Goal: Task Accomplishment & Management: Use online tool/utility

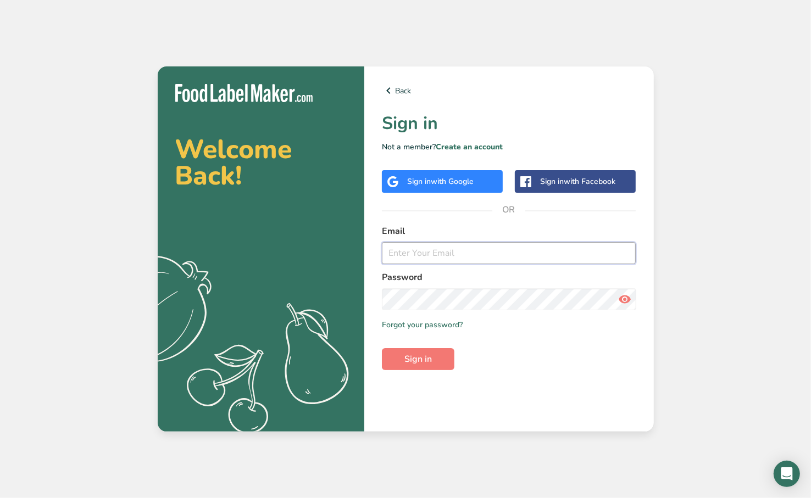
click at [413, 255] on input "email" at bounding box center [509, 253] width 254 height 22
type input "[EMAIL_ADDRESS][DOMAIN_NAME]"
click at [424, 358] on span "Sign in" at bounding box center [417, 359] width 27 height 13
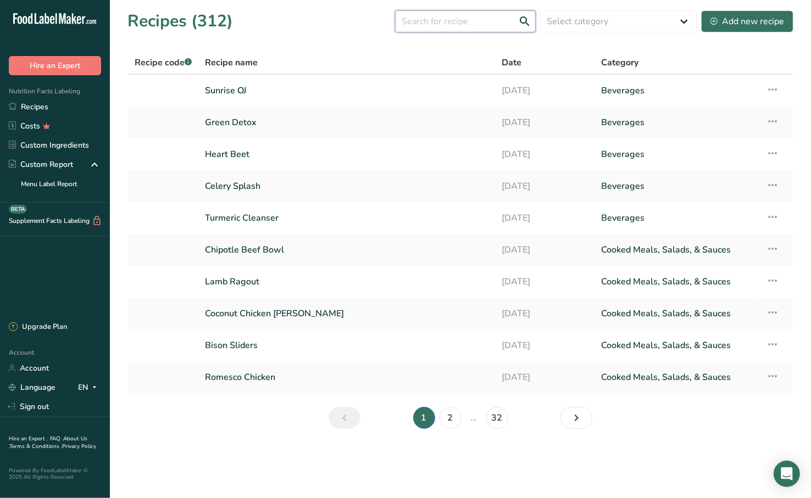
click at [454, 21] on input "text" at bounding box center [465, 21] width 141 height 22
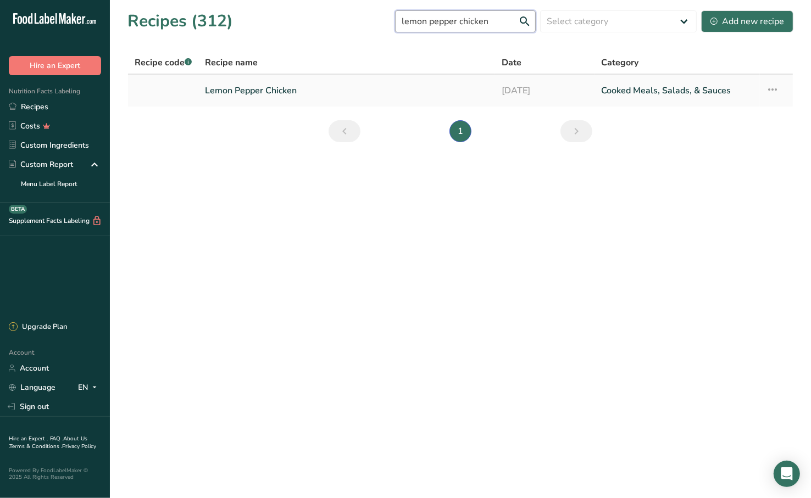
type input "lemon pepper chicken"
click at [287, 90] on link "Lemon Pepper Chicken" at bounding box center [346, 90] width 283 height 23
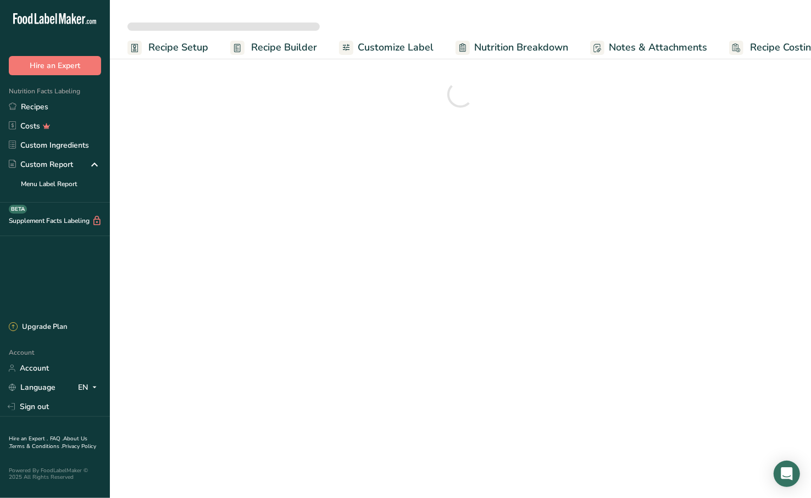
click at [389, 50] on span "Customize Label" at bounding box center [396, 47] width 76 height 15
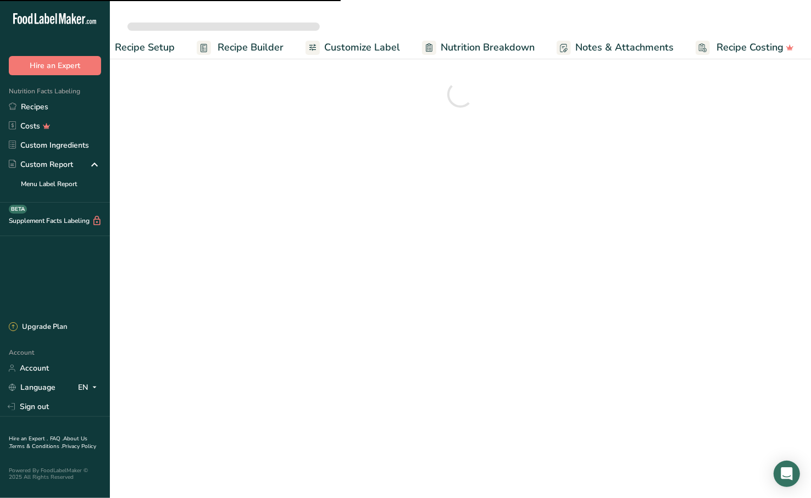
click at [370, 45] on span "Customize Label" at bounding box center [362, 47] width 76 height 15
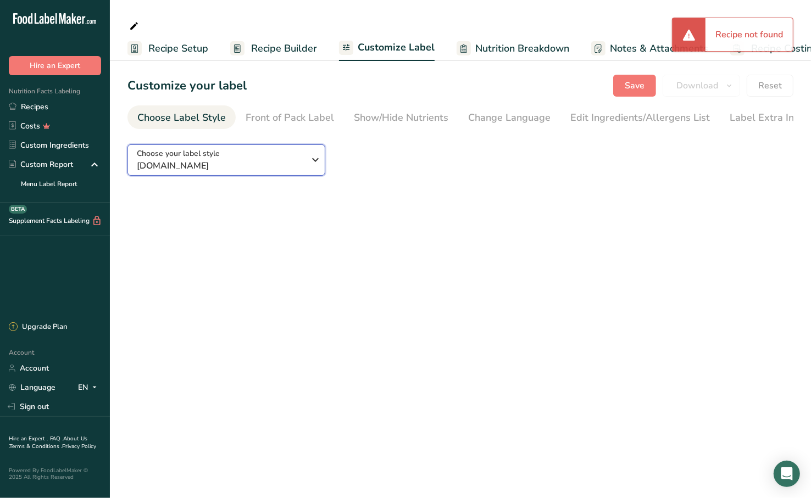
click at [289, 168] on span "labelTypes.null.name" at bounding box center [221, 165] width 168 height 13
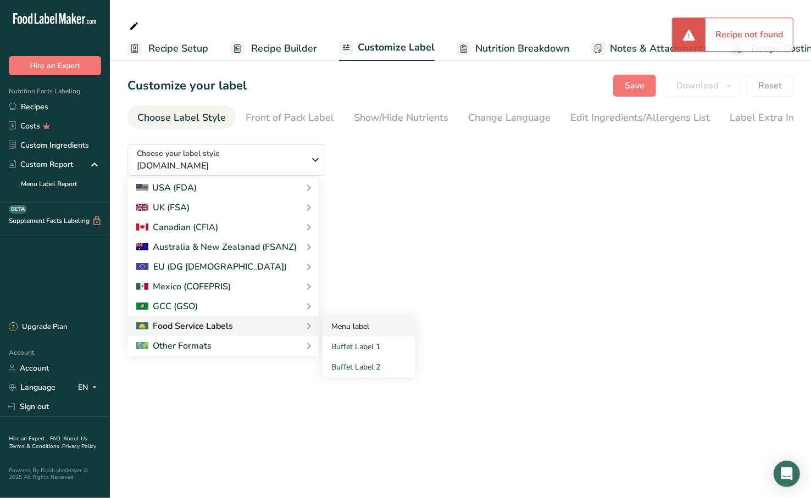
click at [349, 329] on link "Menu label" at bounding box center [368, 326] width 92 height 20
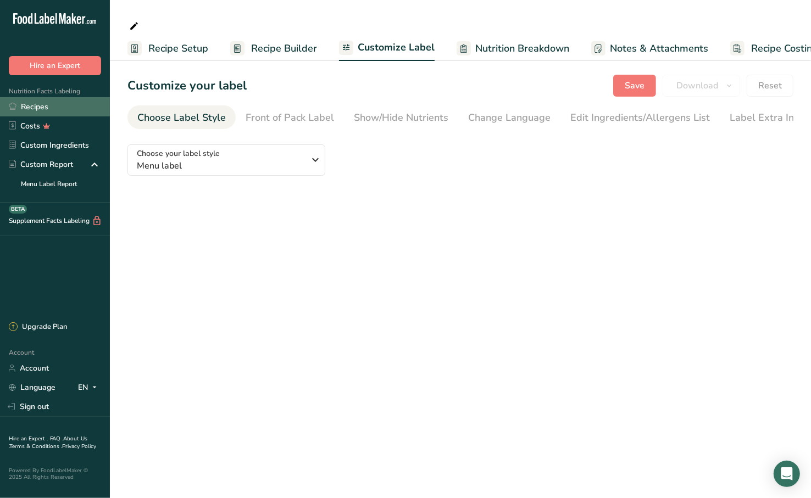
click at [64, 105] on link "Recipes" at bounding box center [55, 106] width 110 height 19
click at [69, 104] on link "Recipes" at bounding box center [55, 106] width 110 height 19
click at [59, 103] on link "Recipes" at bounding box center [55, 106] width 110 height 19
click at [50, 105] on link "Recipes" at bounding box center [55, 106] width 110 height 19
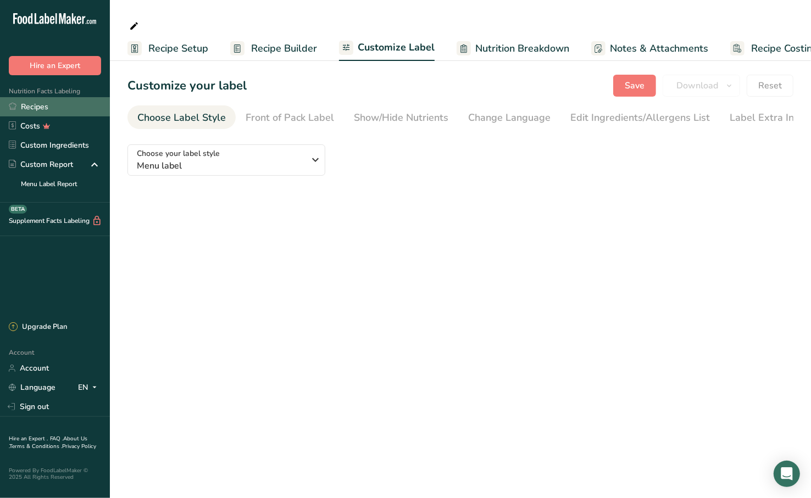
click at [50, 105] on link "Recipes" at bounding box center [55, 106] width 110 height 19
click at [47, 109] on link "Recipes" at bounding box center [55, 106] width 110 height 19
click at [52, 103] on link "Recipes" at bounding box center [55, 106] width 110 height 19
click at [52, 23] on icon at bounding box center [52, 20] width 4 height 8
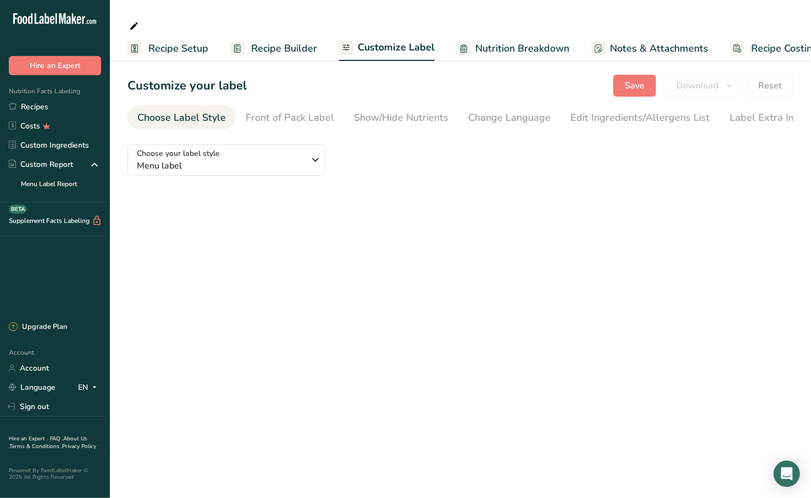
click at [62, 16] on icon ".a-20{fill:#fff;}" at bounding box center [66, 21] width 107 height 17
click at [460, 229] on main "Recipe Setup Recipe Builder Customize Label Nutrition Breakdown Notes & Attachm…" at bounding box center [405, 249] width 811 height 498
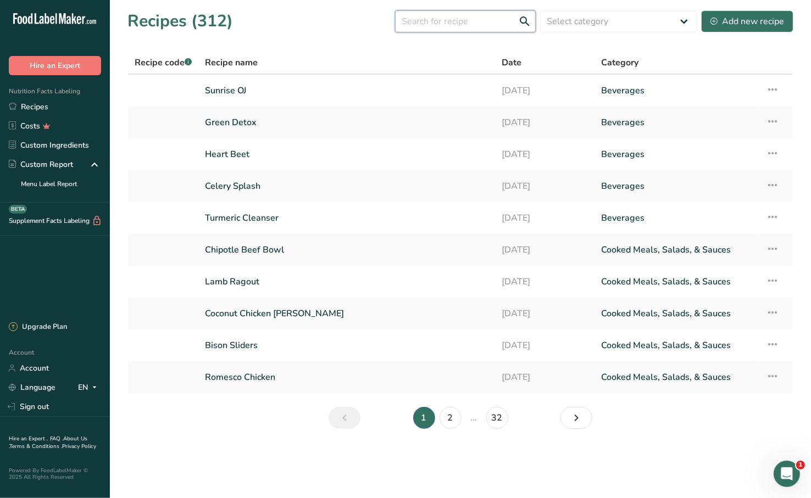
click at [479, 23] on input "text" at bounding box center [465, 21] width 141 height 22
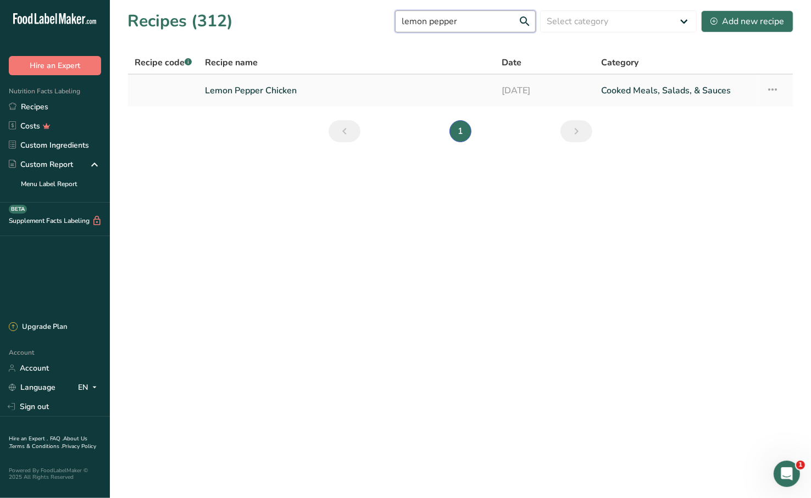
type input "lemon pepper"
click at [280, 91] on link "Lemon Pepper Chicken" at bounding box center [346, 90] width 283 height 23
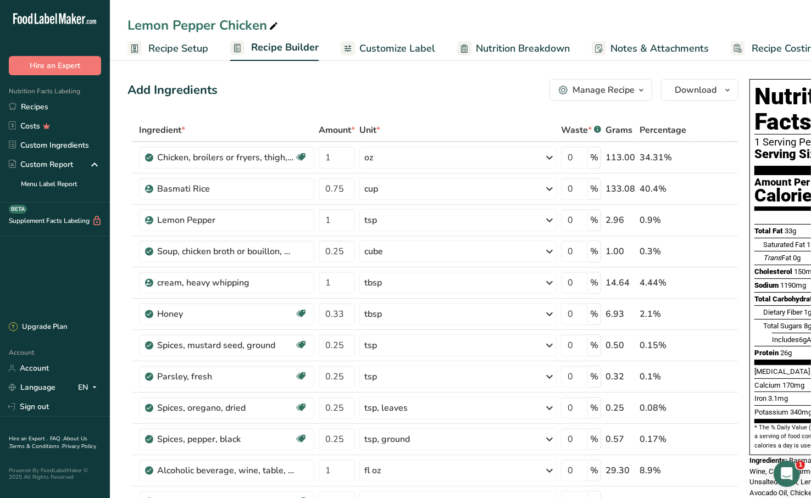
click at [409, 47] on span "Customize Label" at bounding box center [397, 48] width 76 height 15
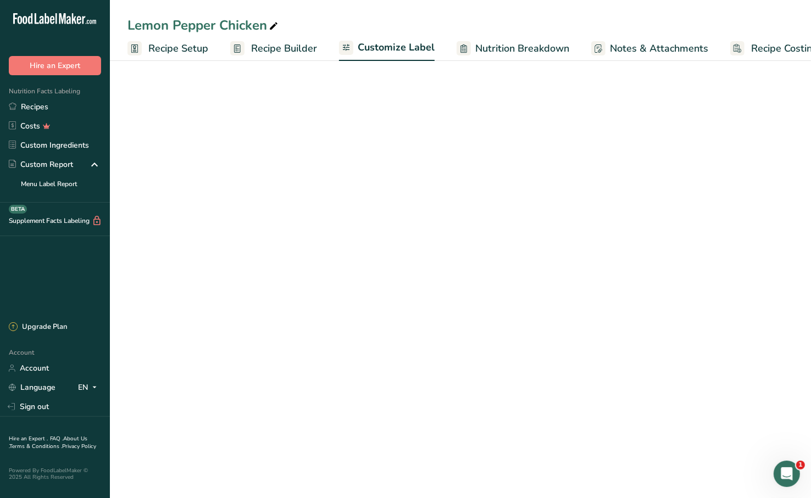
scroll to position [0, 35]
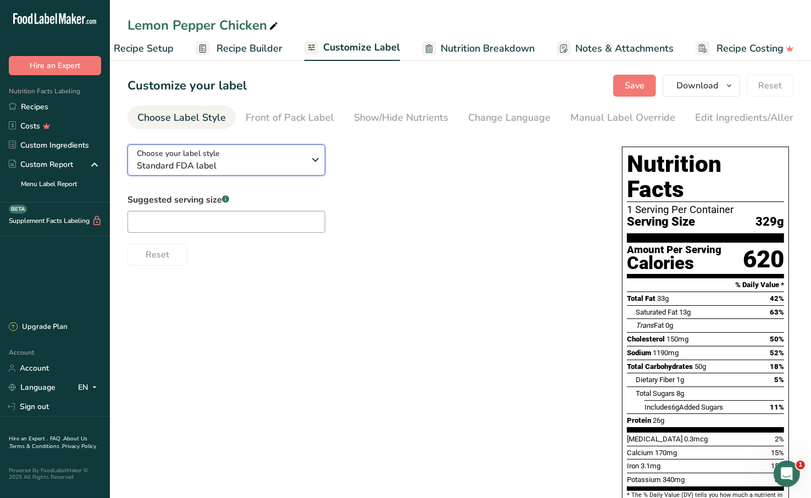
click at [260, 158] on div "Choose your label style Standard FDA label" at bounding box center [221, 160] width 168 height 25
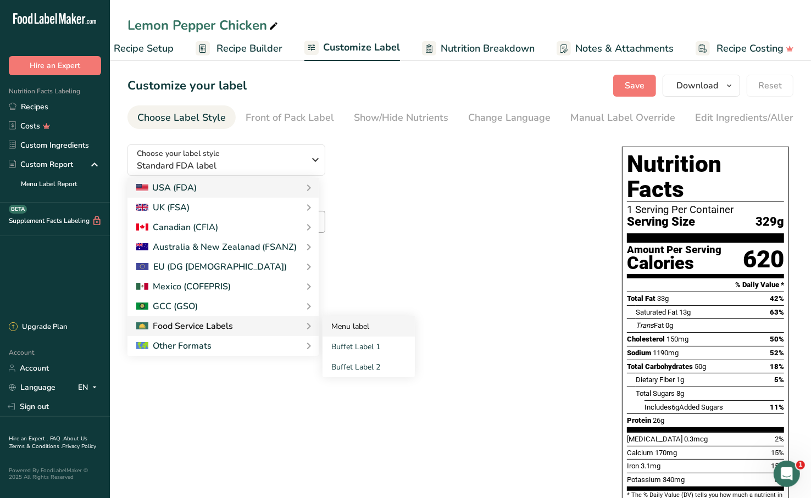
click at [322, 325] on link "Menu label" at bounding box center [368, 326] width 92 height 20
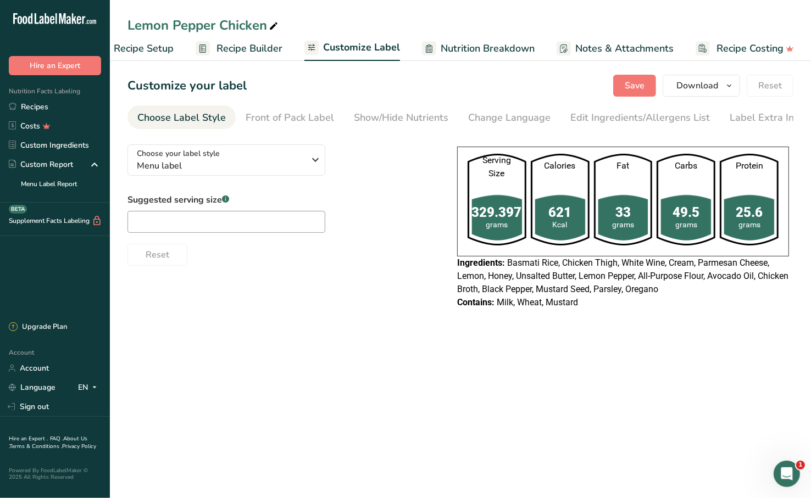
click at [704, 74] on section "Customize your label Save Download Choose what to show on your downloaded label…" at bounding box center [460, 197] width 701 height 281
click at [703, 84] on span "Download" at bounding box center [697, 85] width 42 height 13
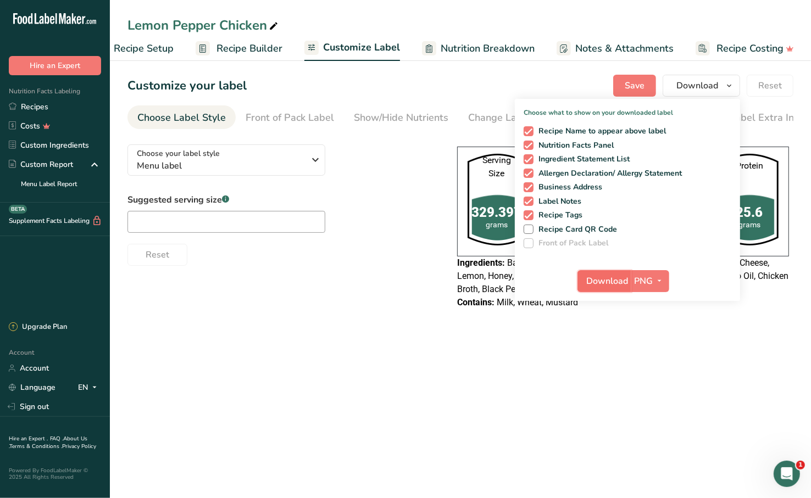
click at [609, 282] on span "Download" at bounding box center [608, 281] width 42 height 13
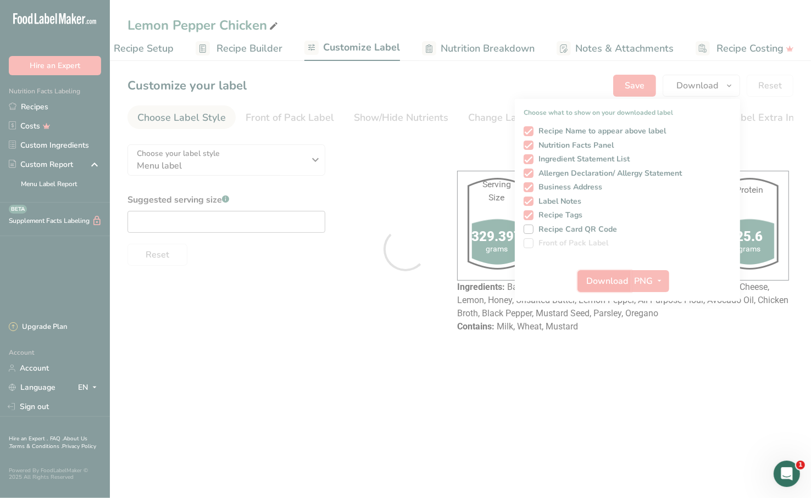
scroll to position [0, 0]
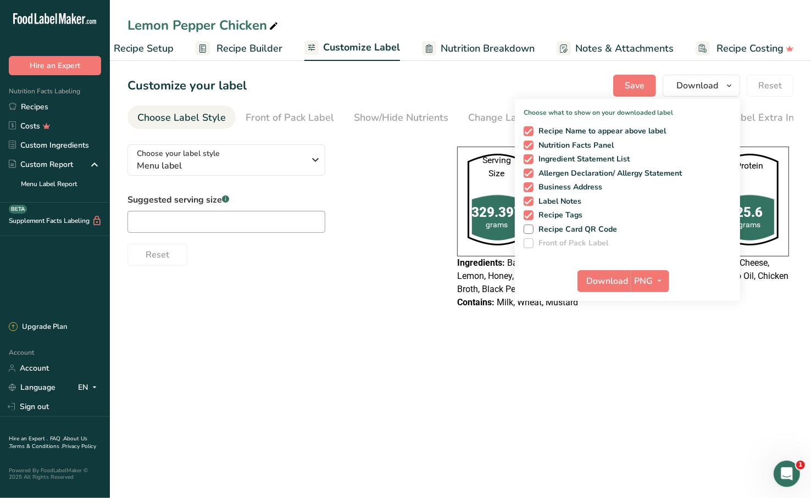
click at [427, 266] on div "Reset" at bounding box center [281, 252] width 308 height 26
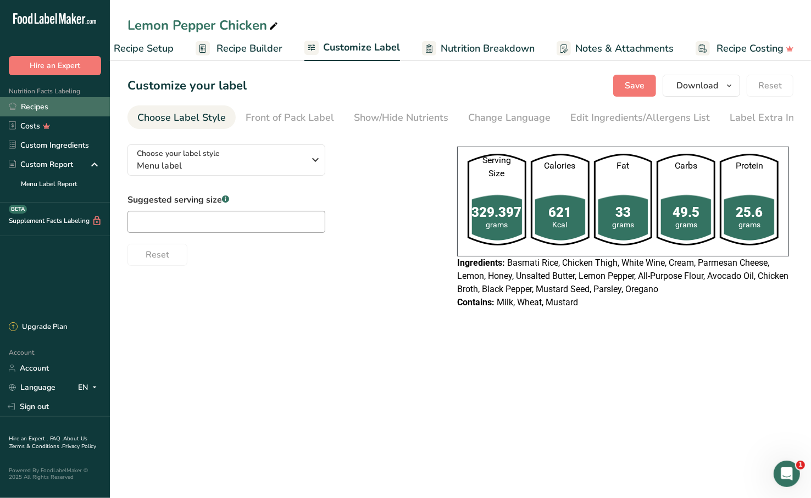
click at [83, 105] on link "Recipes" at bounding box center [55, 106] width 110 height 19
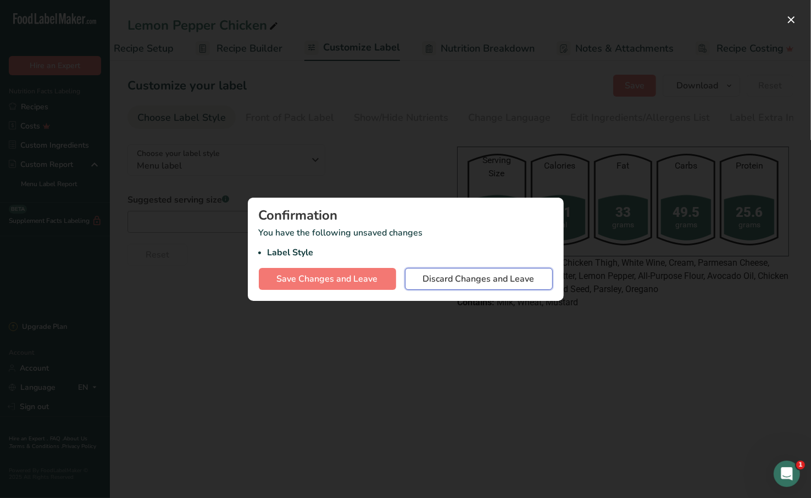
click at [484, 272] on span "Discard Changes and Leave" at bounding box center [478, 278] width 111 height 13
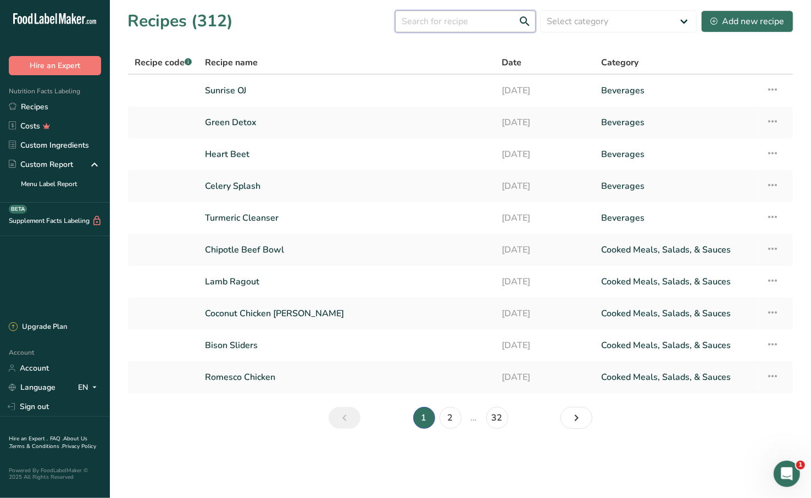
click at [440, 24] on input "text" at bounding box center [465, 21] width 141 height 22
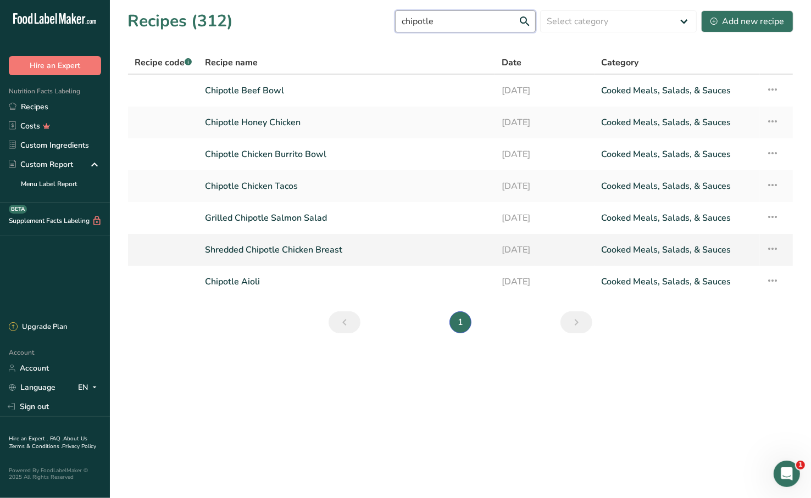
type input "chipotle"
click at [330, 252] on link "Shredded Chipotle Chicken Breast" at bounding box center [346, 249] width 283 height 23
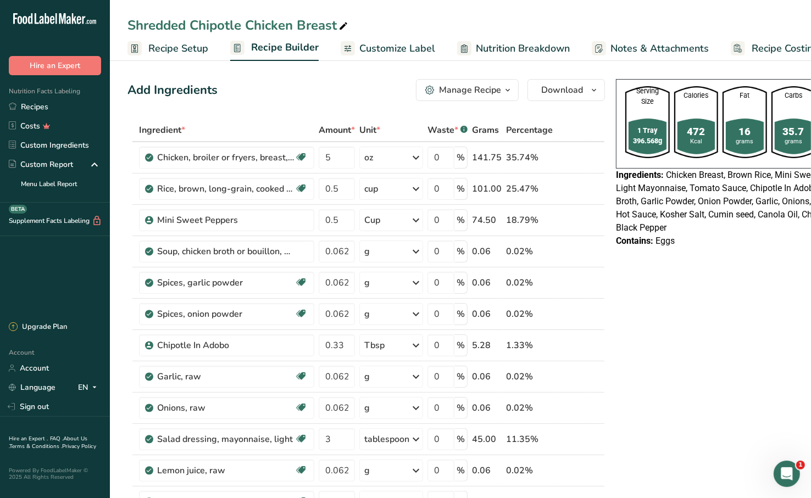
click at [392, 52] on span "Customize Label" at bounding box center [397, 48] width 76 height 15
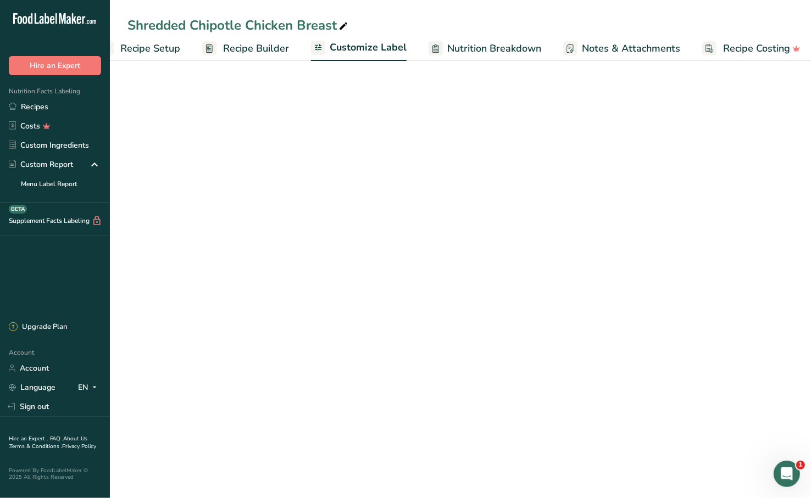
scroll to position [0, 35]
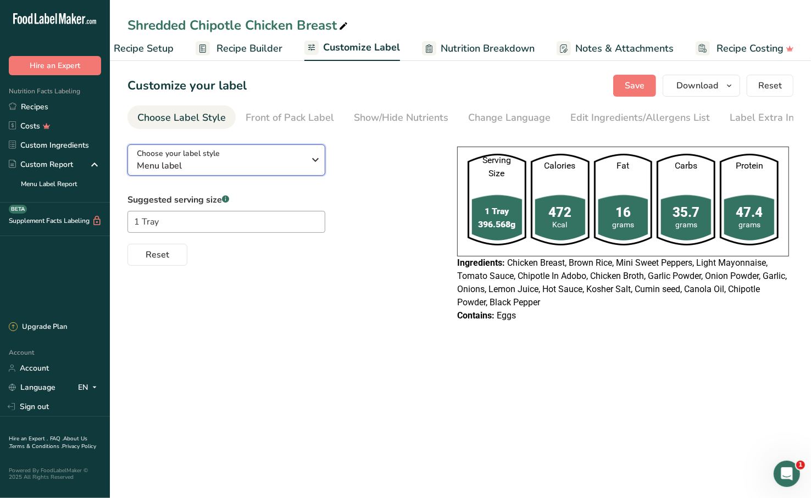
click at [261, 158] on div "Choose your label style Menu label" at bounding box center [221, 160] width 168 height 25
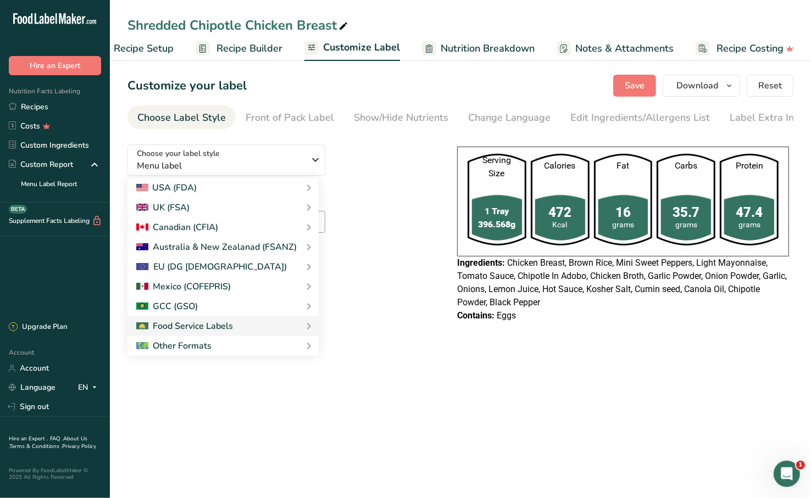
click at [384, 189] on div "Choose your label style Menu label USA (FDA) Standard FDA label Tabular FDA lab…" at bounding box center [281, 201] width 308 height 130
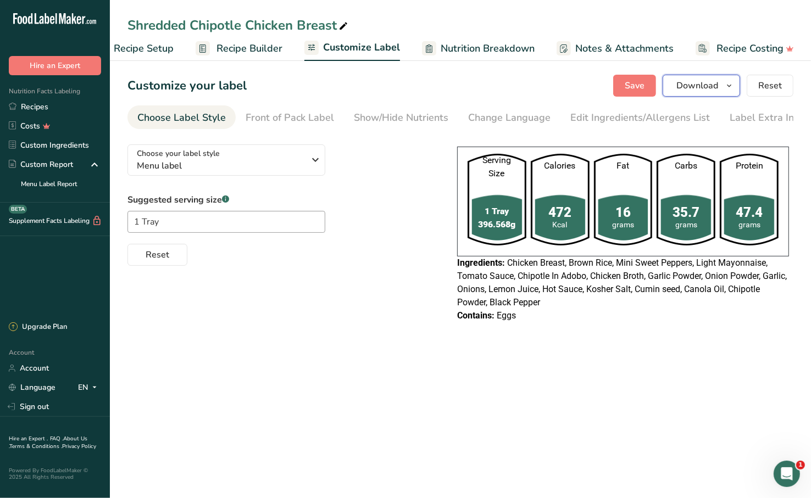
click at [705, 88] on span "Download" at bounding box center [697, 85] width 42 height 13
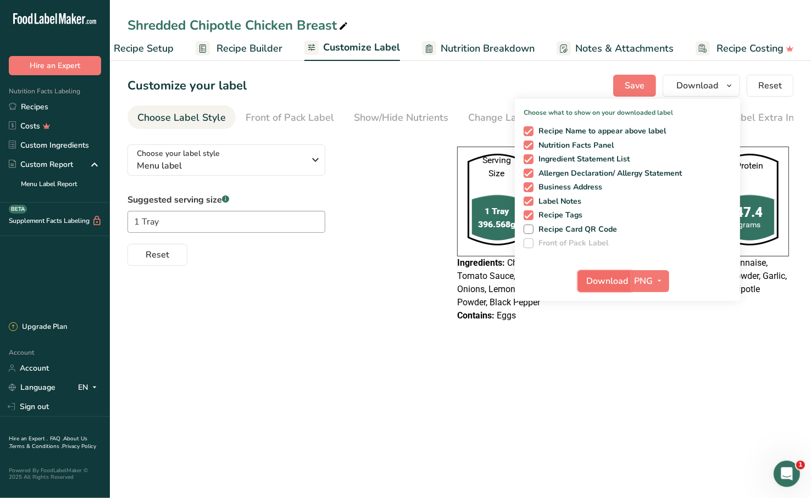
click at [615, 282] on span "Download" at bounding box center [608, 281] width 42 height 13
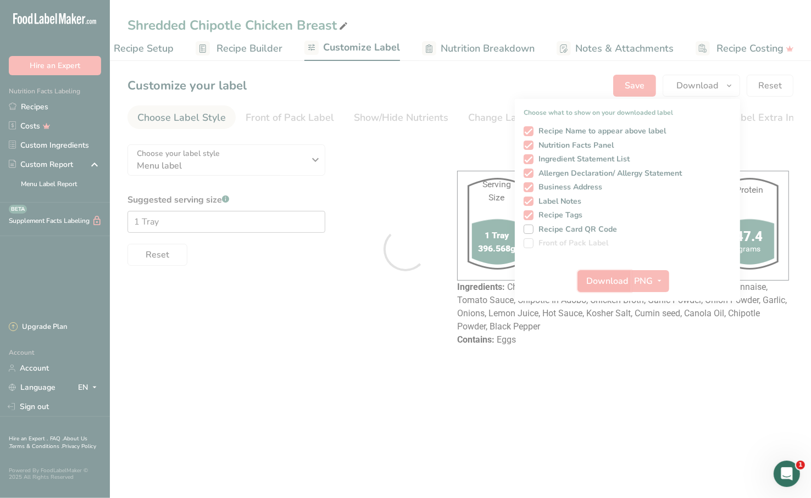
scroll to position [0, 0]
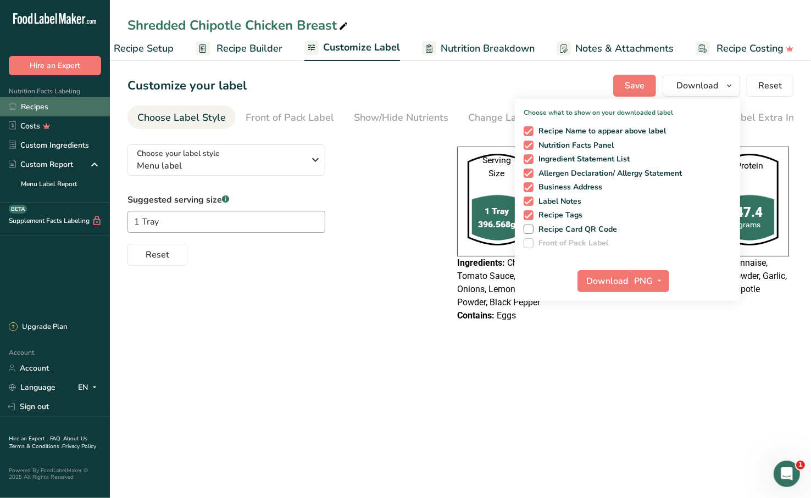
click at [66, 104] on link "Recipes" at bounding box center [55, 106] width 110 height 19
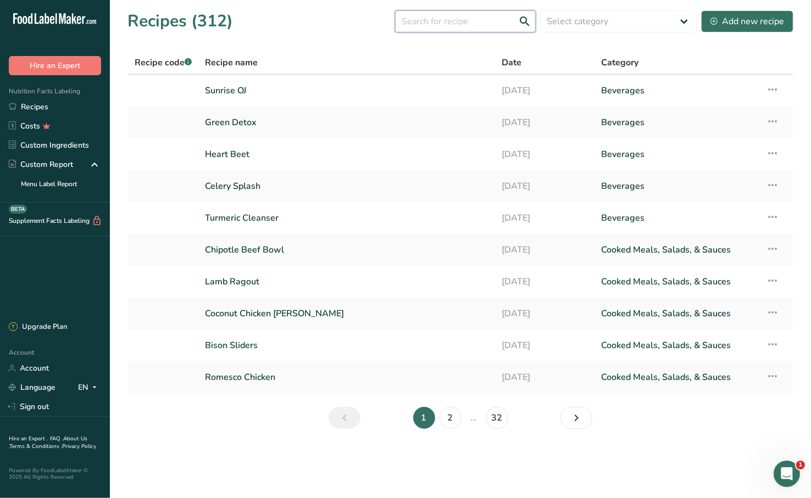
click at [462, 15] on input "text" at bounding box center [465, 21] width 141 height 22
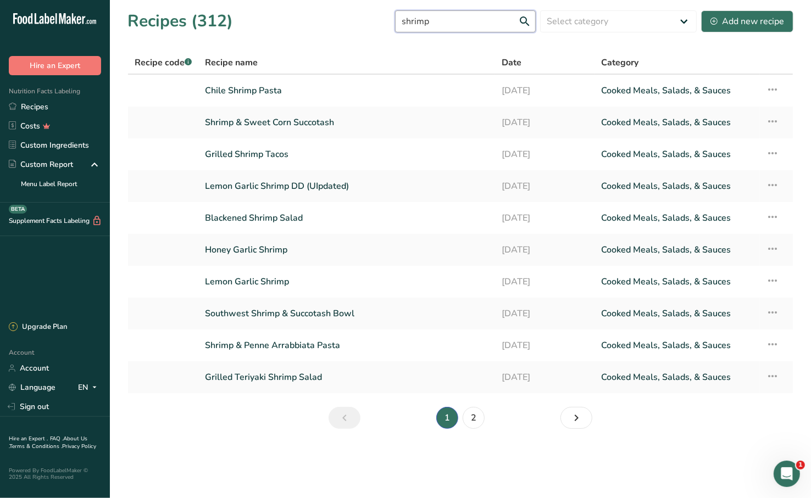
type input "shrimp"
click at [347, 126] on link "Shrimp & Sweet Corn Succotash" at bounding box center [346, 122] width 283 height 23
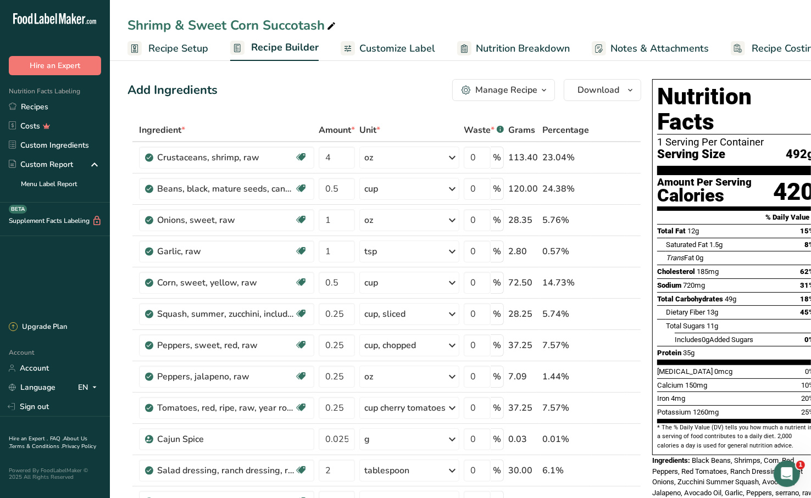
click at [374, 51] on span "Customize Label" at bounding box center [397, 48] width 76 height 15
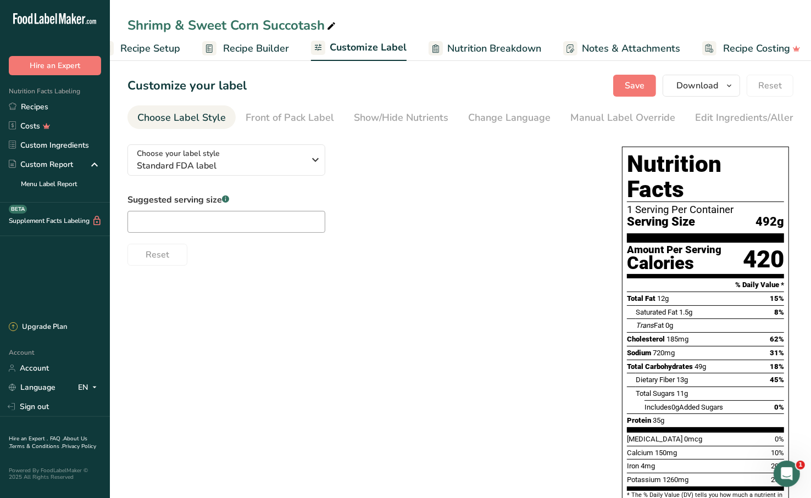
scroll to position [0, 35]
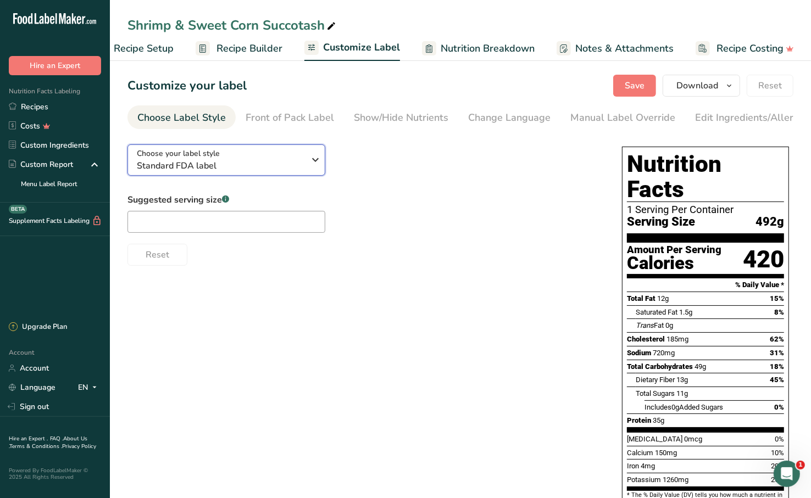
click at [253, 160] on div "Choose your label style Standard FDA label" at bounding box center [221, 160] width 168 height 25
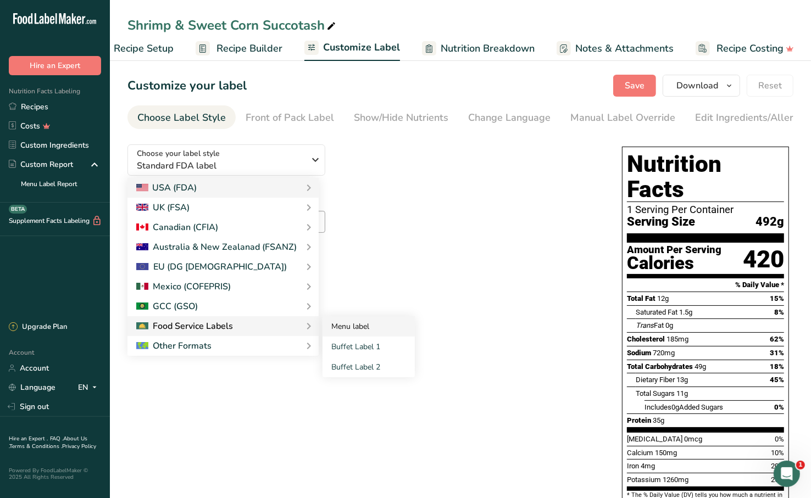
click at [355, 329] on link "Menu label" at bounding box center [368, 326] width 92 height 20
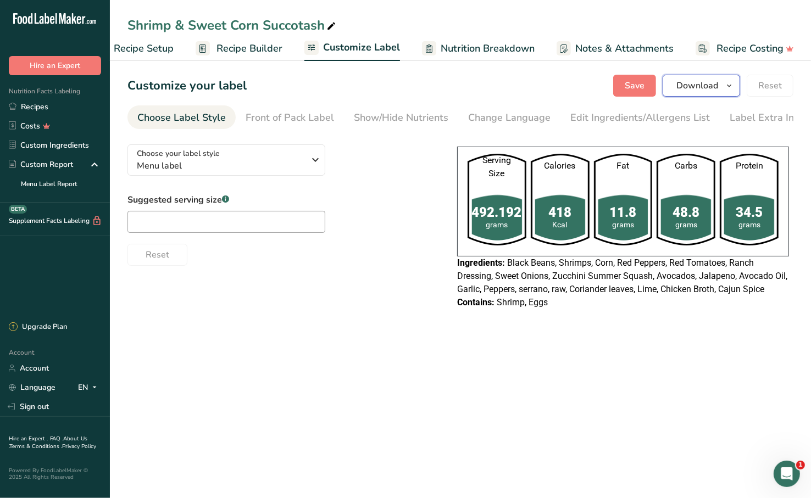
click at [714, 88] on span "Download" at bounding box center [697, 85] width 42 height 13
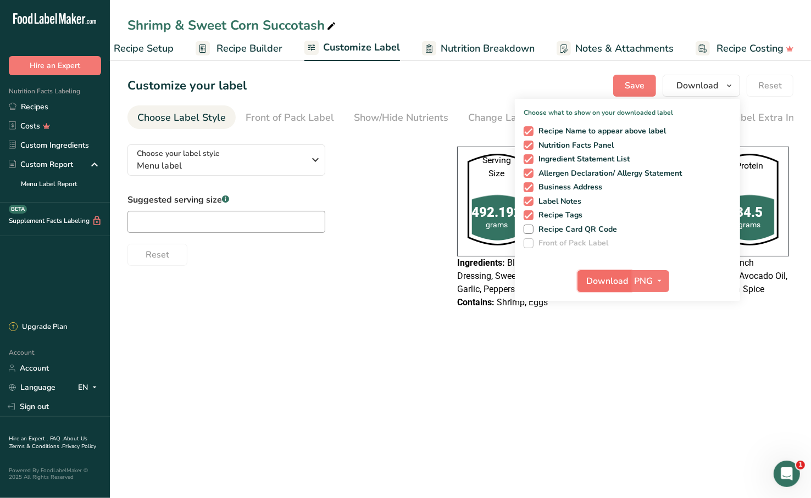
click at [615, 275] on span "Download" at bounding box center [608, 281] width 42 height 13
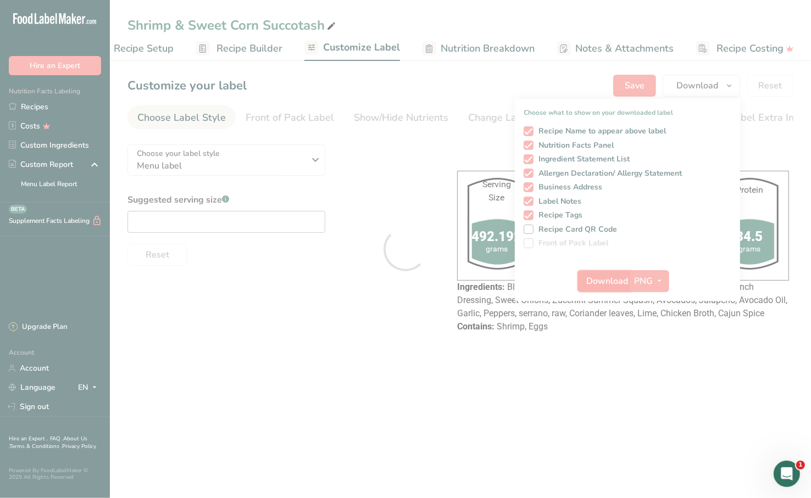
scroll to position [0, 0]
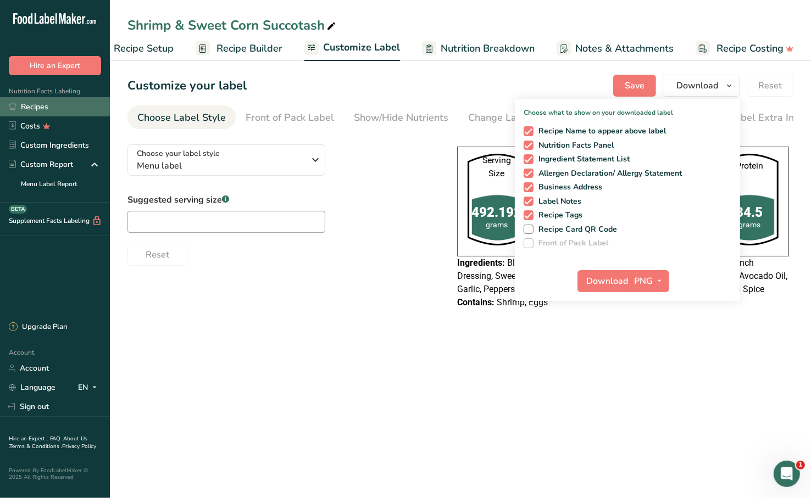
click at [78, 103] on link "Recipes" at bounding box center [55, 106] width 110 height 19
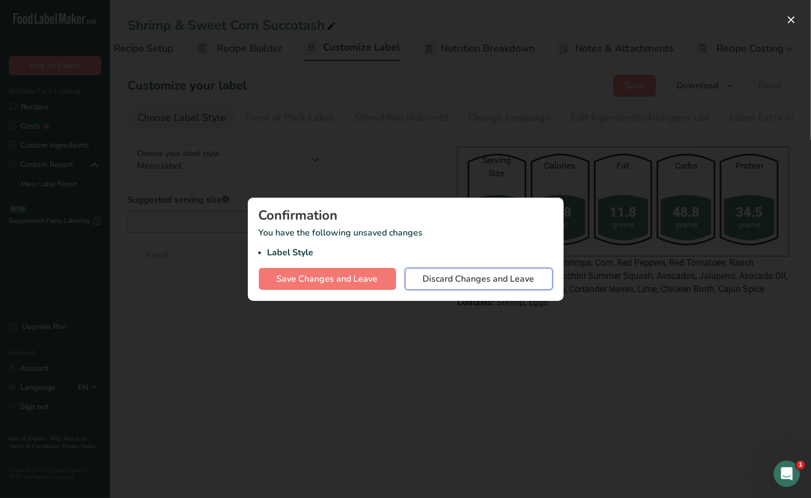
click at [517, 281] on span "Discard Changes and Leave" at bounding box center [478, 278] width 111 height 13
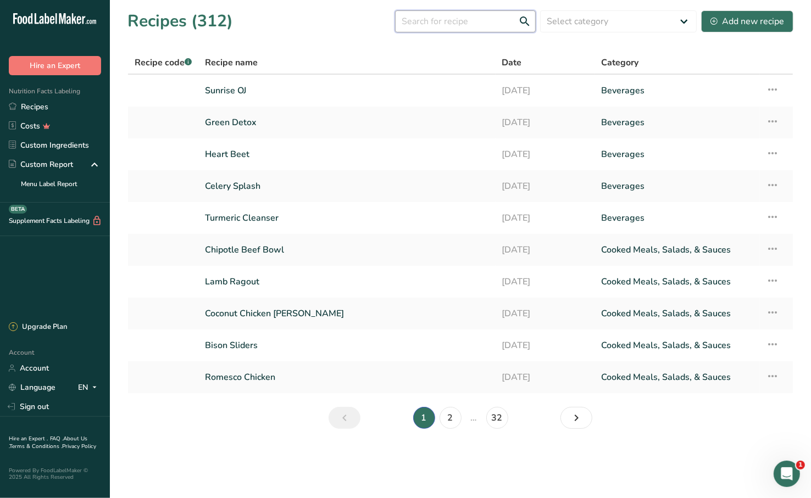
click at [468, 14] on input "text" at bounding box center [465, 21] width 141 height 22
type input "go"
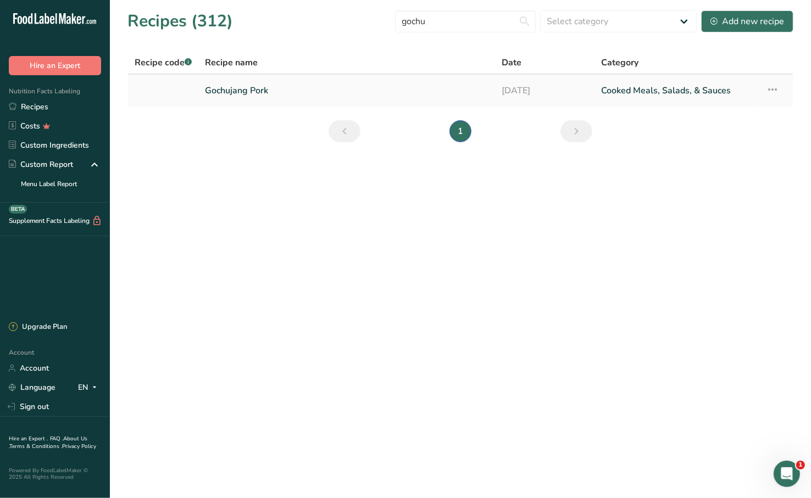
type input "gochu"
click at [306, 88] on link "Gochujang Pork" at bounding box center [346, 90] width 283 height 23
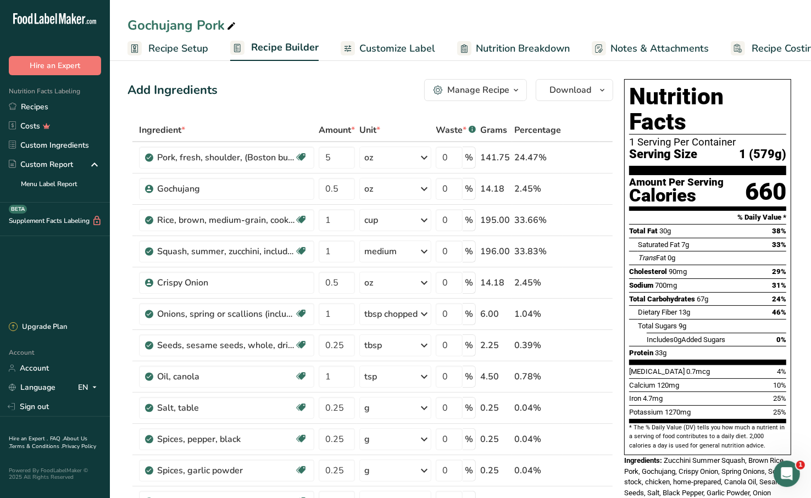
click at [385, 58] on link "Customize Label" at bounding box center [388, 48] width 94 height 25
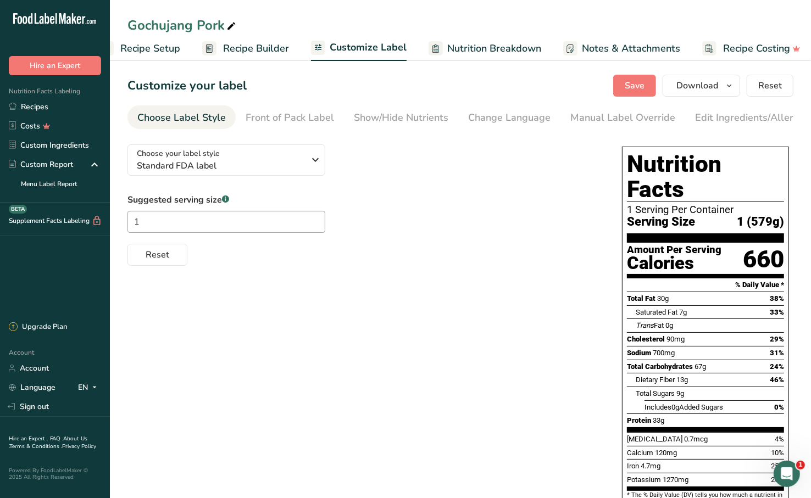
scroll to position [0, 35]
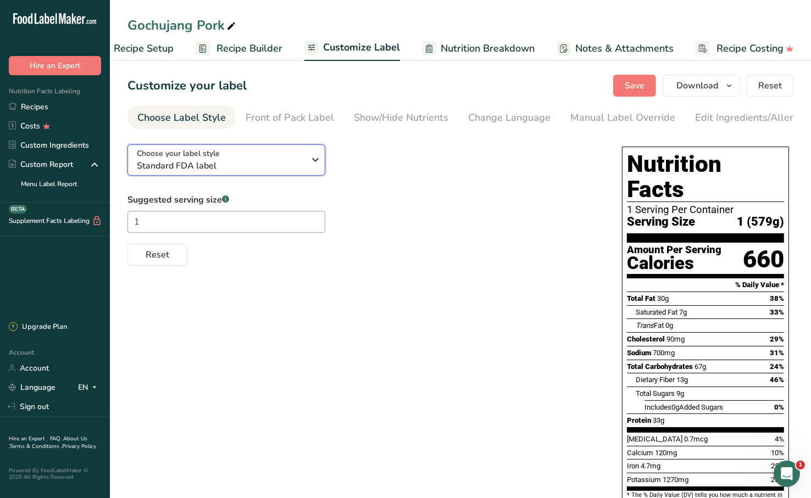
click at [251, 175] on button "Choose your label style Standard FDA label" at bounding box center [226, 159] width 198 height 31
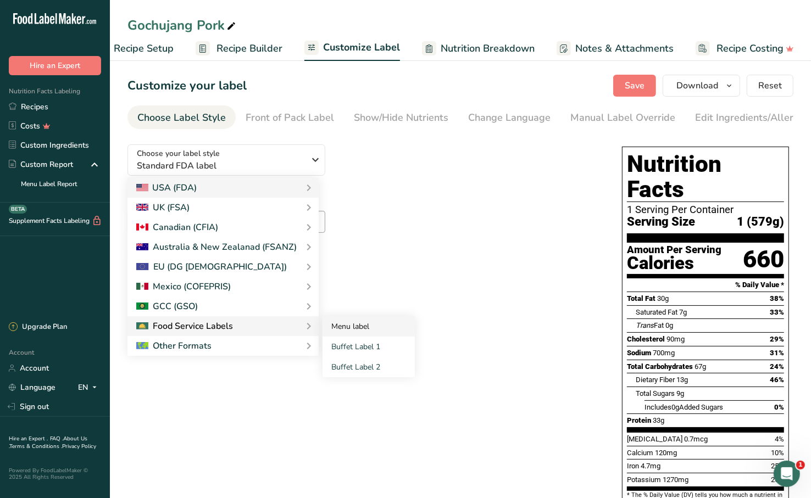
click at [345, 331] on link "Menu label" at bounding box center [368, 326] width 92 height 20
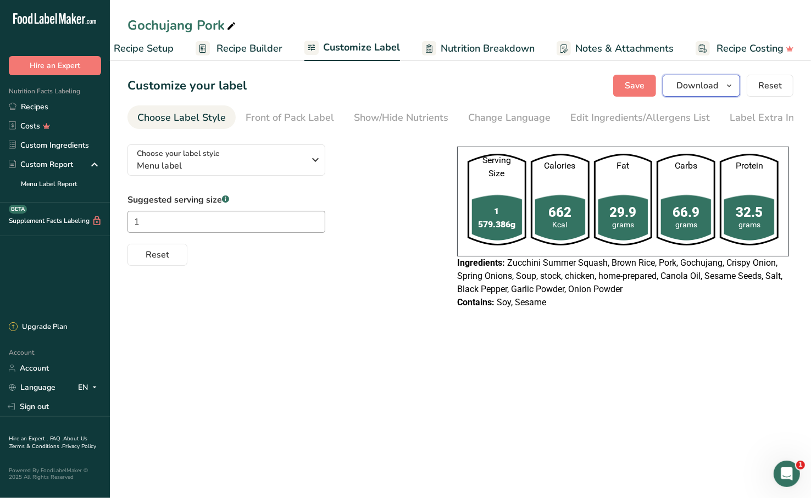
click at [709, 87] on span "Download" at bounding box center [697, 85] width 42 height 13
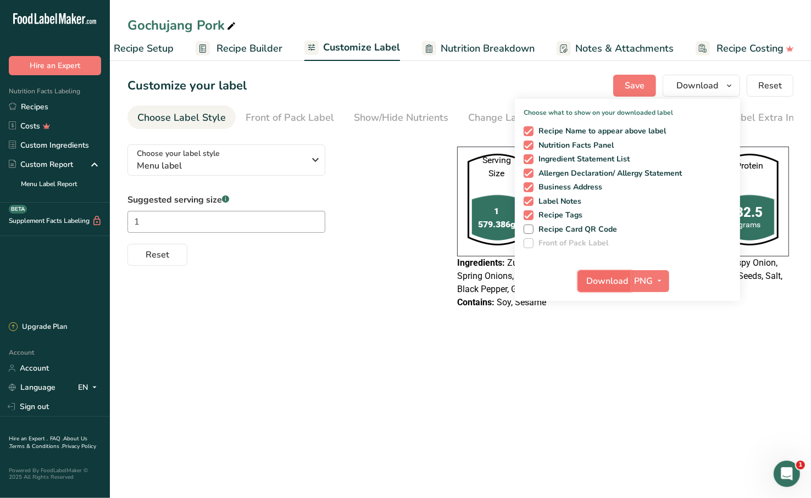
click at [612, 274] on button "Download" at bounding box center [604, 281] width 54 height 22
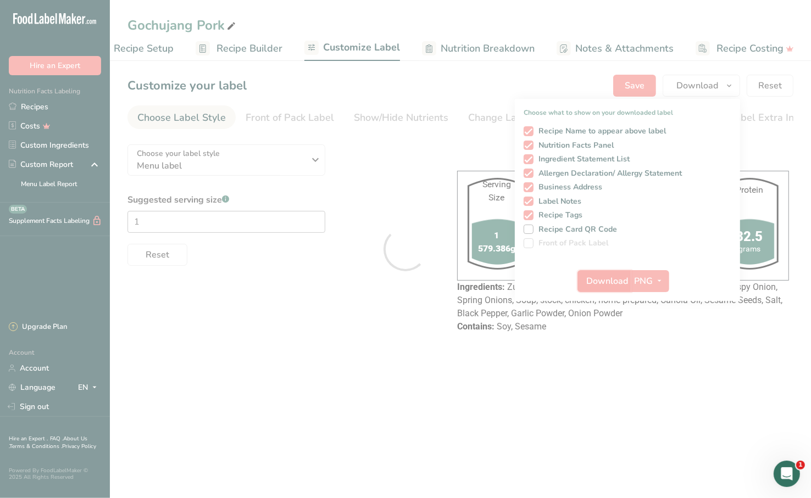
scroll to position [0, 0]
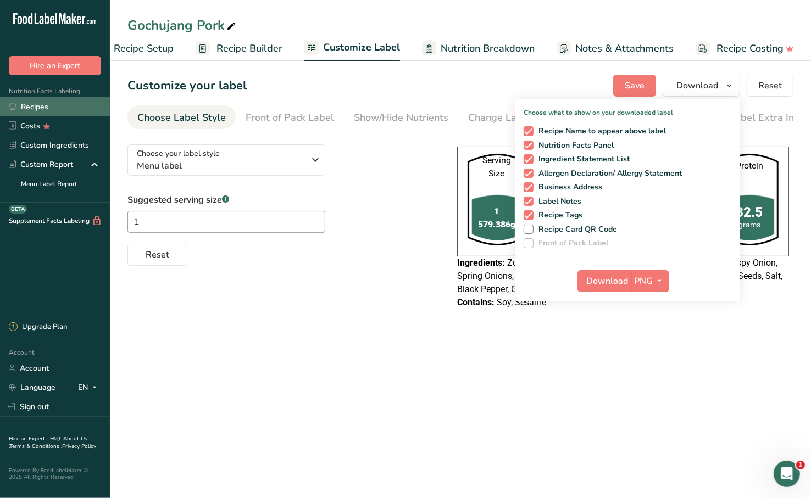
click at [85, 107] on link "Recipes" at bounding box center [55, 106] width 110 height 19
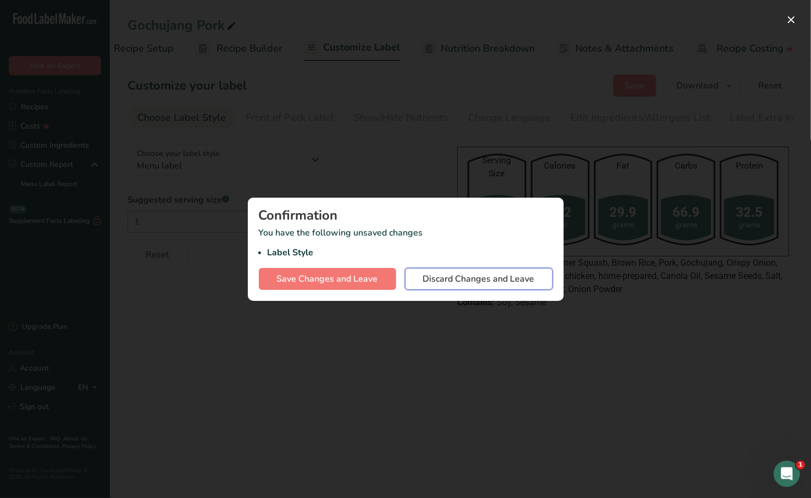
click at [496, 283] on span "Discard Changes and Leave" at bounding box center [478, 278] width 111 height 13
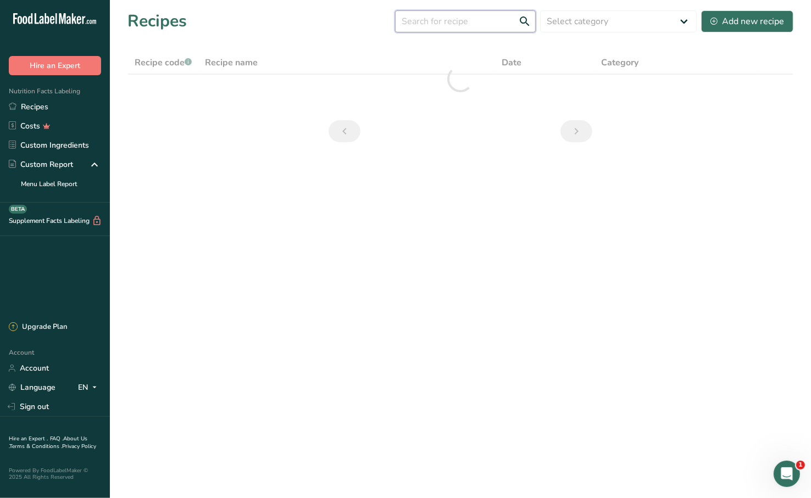
click at [487, 25] on input "text" at bounding box center [465, 21] width 141 height 22
type input "sea bass"
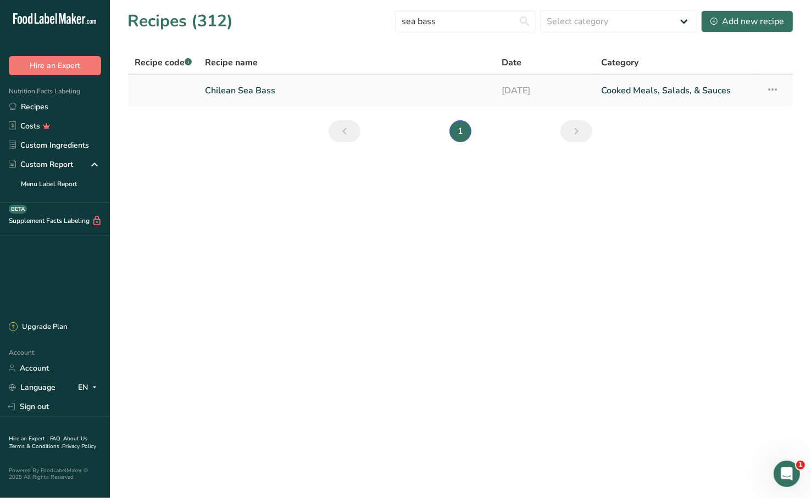
click at [290, 93] on link "Chilean Sea Bass" at bounding box center [346, 90] width 283 height 23
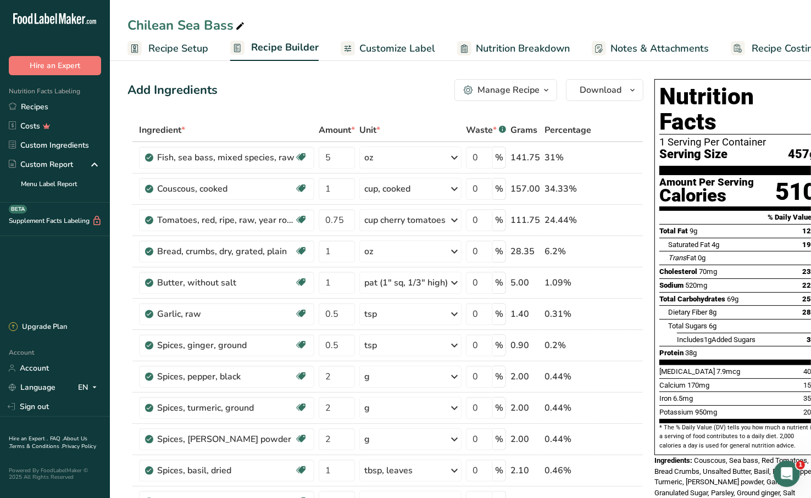
click at [383, 47] on span "Customize Label" at bounding box center [397, 48] width 76 height 15
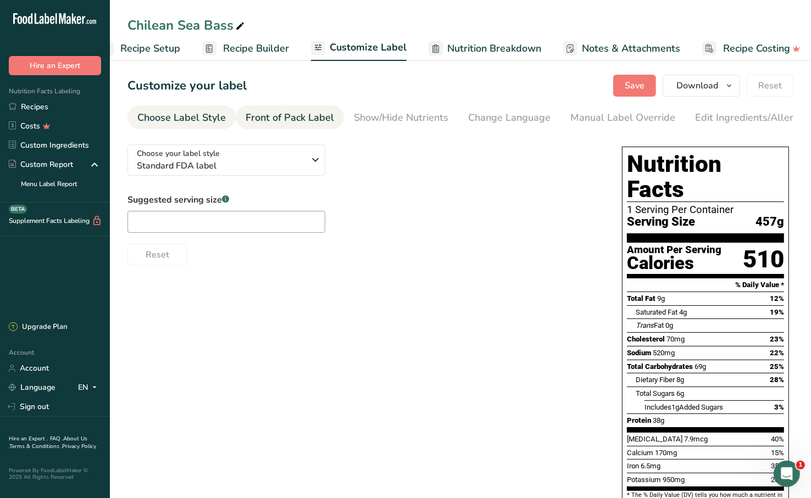
scroll to position [0, 35]
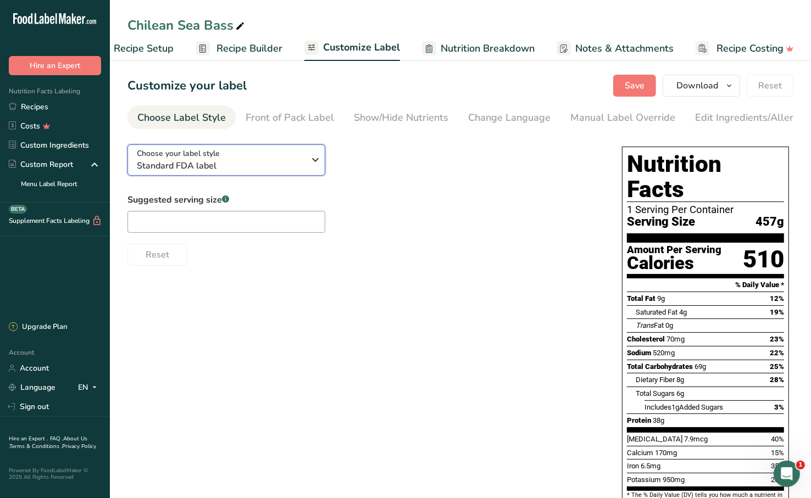
click at [241, 156] on div "Choose your label style Standard FDA label" at bounding box center [221, 160] width 168 height 25
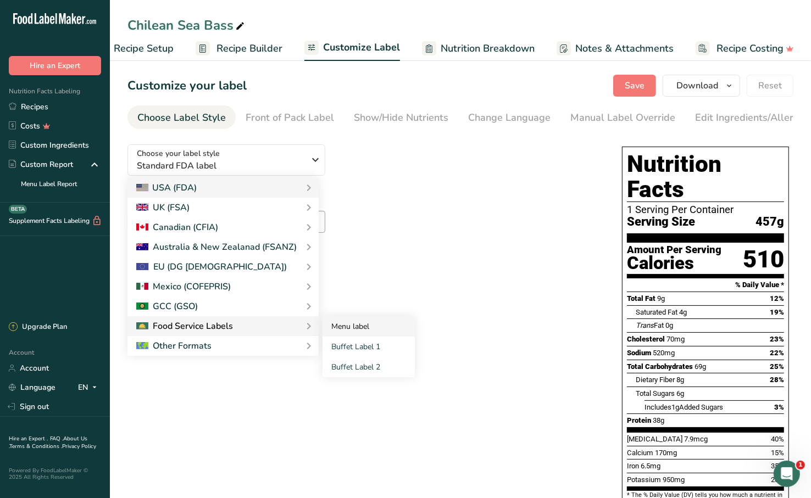
click at [359, 325] on link "Menu label" at bounding box center [368, 326] width 92 height 20
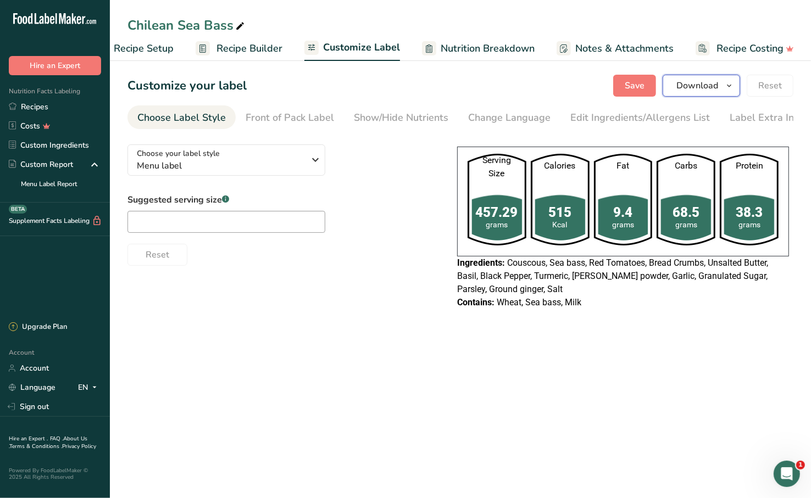
click at [710, 88] on span "Download" at bounding box center [697, 85] width 42 height 13
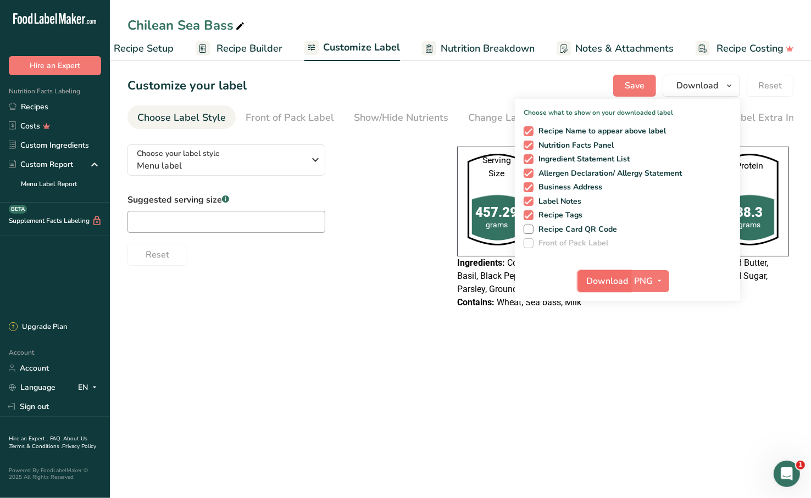
click at [600, 287] on button "Download" at bounding box center [604, 281] width 54 height 22
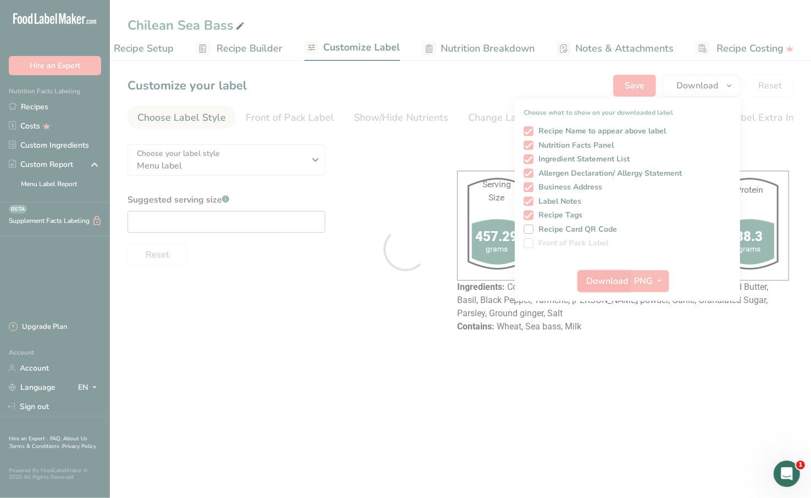
scroll to position [0, 0]
